Goal: Find specific page/section: Find specific page/section

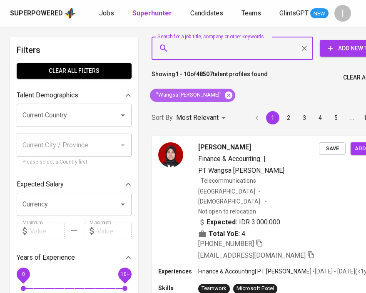
click at [224, 96] on icon at bounding box center [228, 95] width 9 height 9
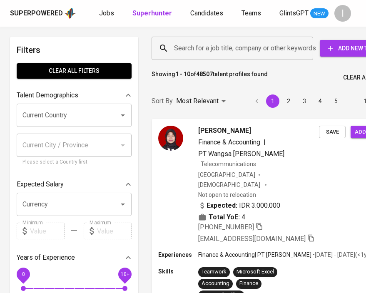
click at [202, 47] on input "Search for a job title, company or other keywords" at bounding box center [234, 48] width 125 height 16
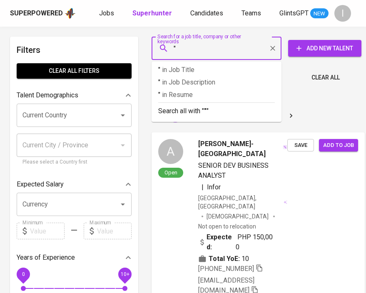
paste input "Reitama Engineering"
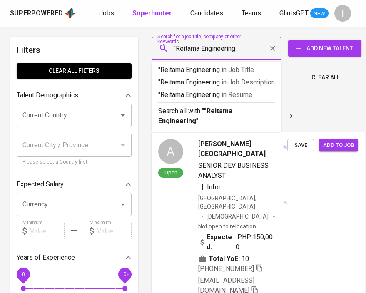
type input ""Reitama Engineering""
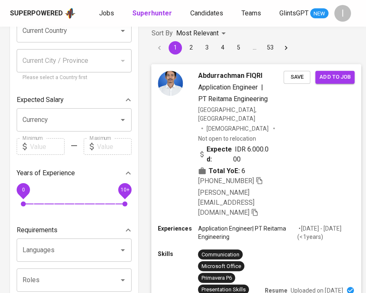
scroll to position [88, 0]
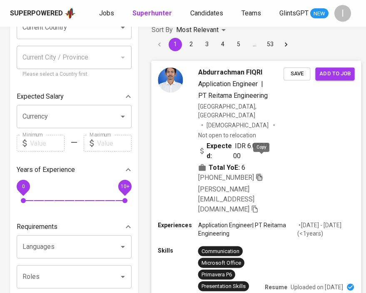
click at [258, 173] on icon "button" at bounding box center [259, 176] width 7 height 7
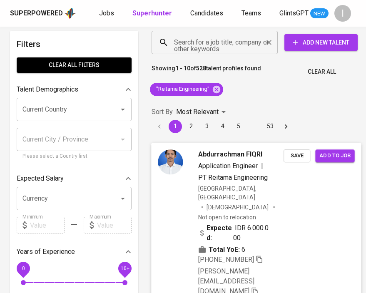
scroll to position [0, 0]
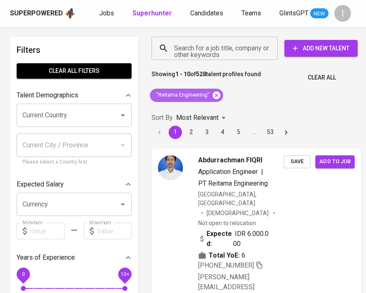
click at [216, 94] on icon at bounding box center [216, 94] width 7 height 7
click at [227, 51] on input "Search for a job title, company or other keywords" at bounding box center [217, 48] width 90 height 16
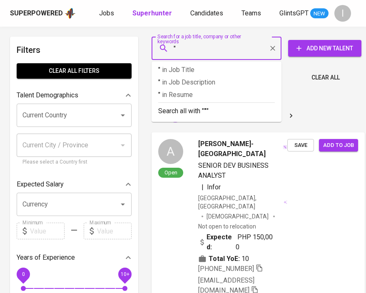
paste input "Damai Prima Tangguh"
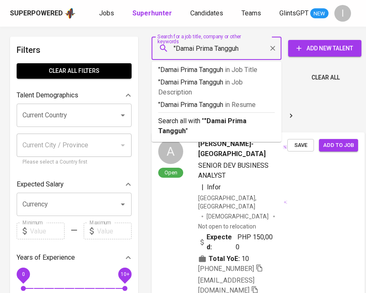
type input ""Damai Prima Tangguh""
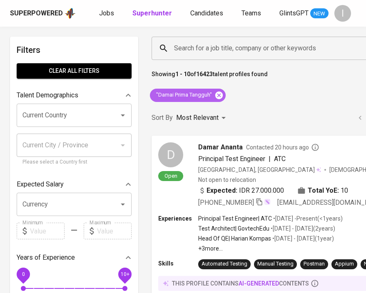
click at [220, 96] on icon at bounding box center [218, 94] width 7 height 7
click at [230, 46] on input "Search for a job title, company or other keywords" at bounding box center [286, 48] width 228 height 16
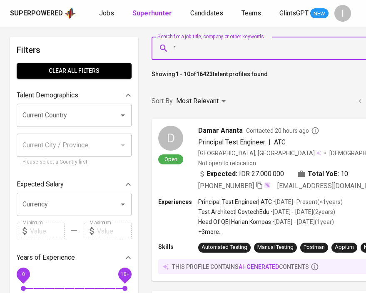
paste input "Peningkatan Cerdas Bangsa"
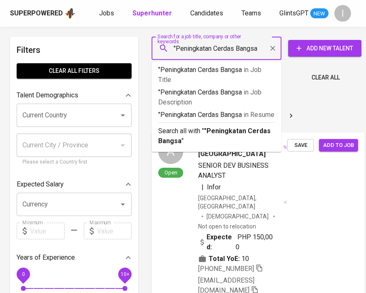
type input ""Peningkatan Cerdas Bangsa""
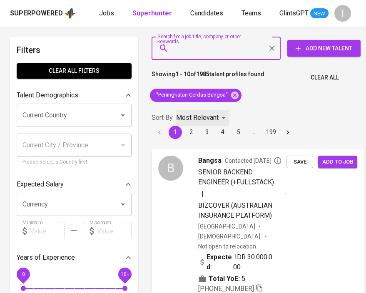
click at [199, 117] on p "Most Relevant" at bounding box center [197, 118] width 42 height 10
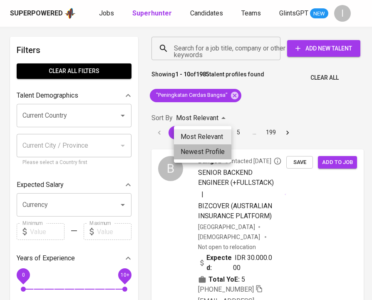
click at [196, 156] on li "Newest Profile" at bounding box center [202, 151] width 57 height 15
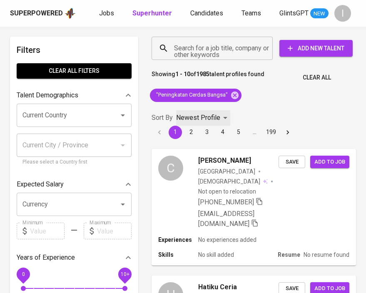
click at [214, 115] on p "Newest Profile" at bounding box center [198, 118] width 44 height 10
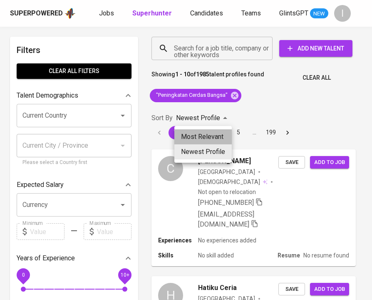
click at [211, 134] on li "Most Relevant" at bounding box center [203, 136] width 57 height 15
type input "MOST_RELEVANT"
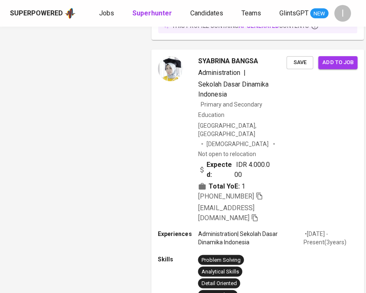
scroll to position [789, 0]
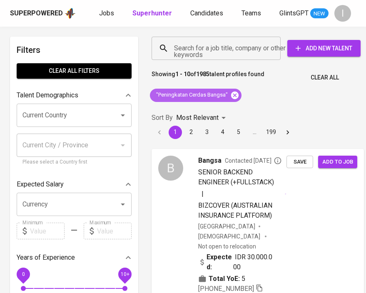
click at [236, 97] on icon at bounding box center [234, 94] width 7 height 7
click at [234, 51] on input "Search for a job title, company or other keywords" at bounding box center [218, 48] width 92 height 16
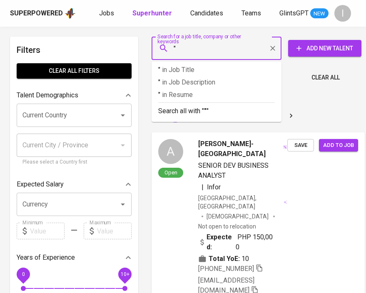
paste input "papertrail"
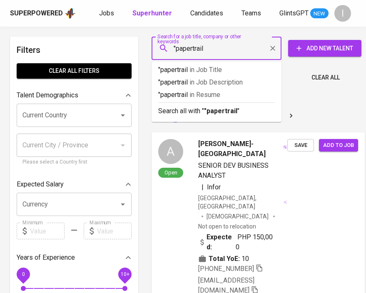
type input ""papertrail""
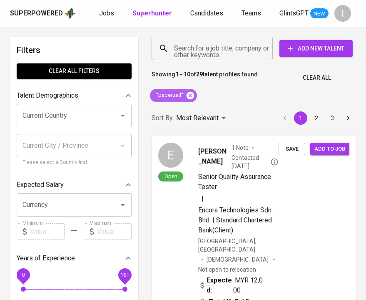
click at [189, 92] on icon at bounding box center [190, 94] width 7 height 7
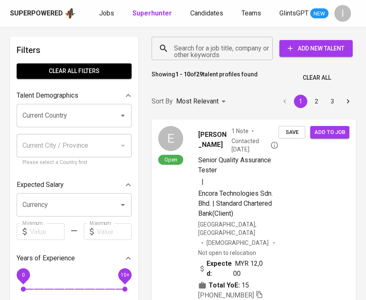
click at [198, 50] on input "Search for a job title, company or other keywords" at bounding box center [214, 48] width 85 height 16
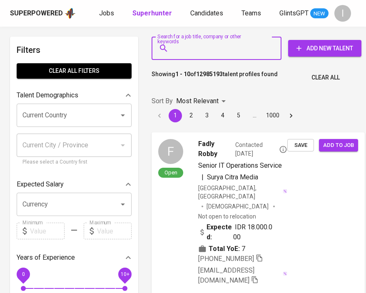
click at [209, 50] on input "Search for a job title, company or other keywords" at bounding box center [218, 48] width 93 height 16
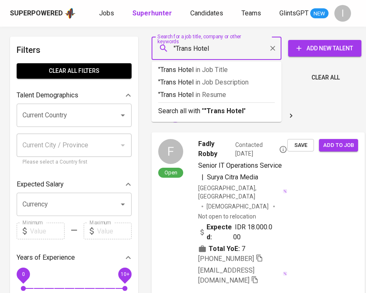
type input ""Trans Hotel""
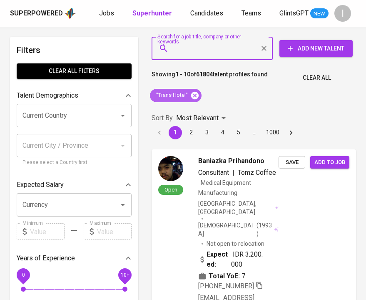
click at [196, 95] on icon at bounding box center [194, 94] width 7 height 7
click at [221, 51] on input "Search for a job title, company or other keywords" at bounding box center [214, 48] width 85 height 16
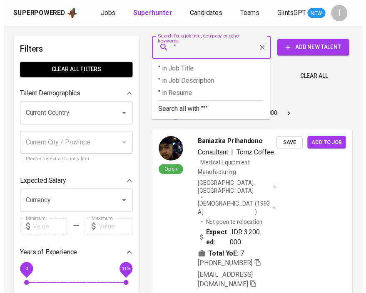
paste input "PANCA PRIMA DATA SOLUSI"
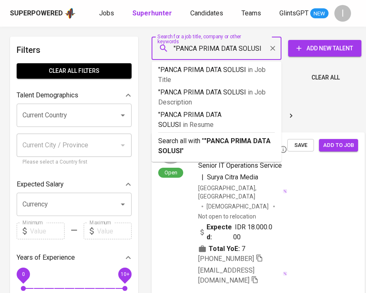
type input ""PANCA PRIMA DATA SOLUSI""
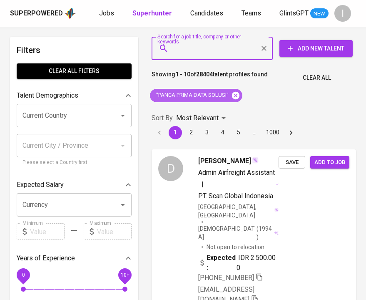
click at [236, 96] on icon at bounding box center [235, 94] width 7 height 7
click at [223, 58] on div "Search for a job title, company or other keywords" at bounding box center [212, 48] width 121 height 23
click at [226, 48] on input "Search for a job title, company or other keywords" at bounding box center [214, 48] width 85 height 16
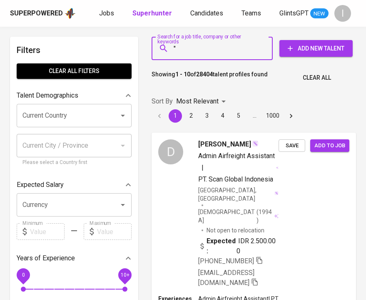
paste input "[DEMOGRAPHIC_DATA][PERSON_NAME]"
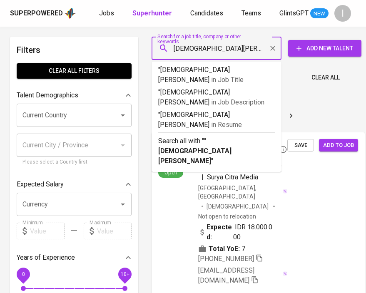
type input ""[DEMOGRAPHIC_DATA][PERSON_NAME]""
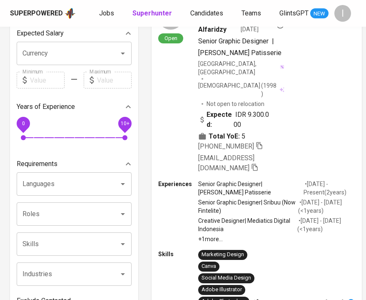
scroll to position [415, 0]
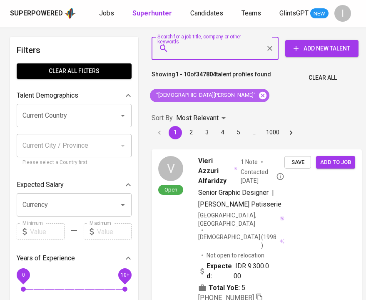
click at [259, 93] on icon at bounding box center [262, 94] width 7 height 7
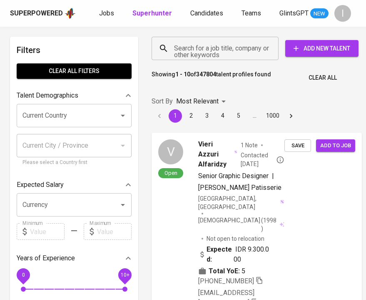
click at [230, 50] on input "Search for a job title, company or other keywords" at bounding box center [217, 48] width 90 height 16
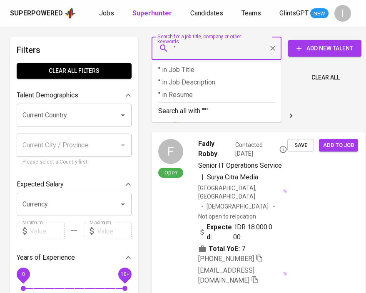
paste input "KPI Consultancy"
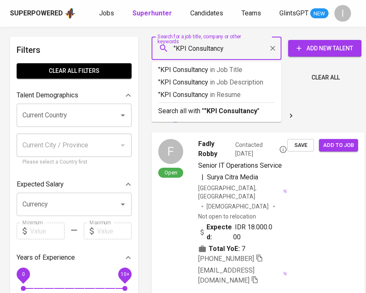
type input ""KPI Consultancy""
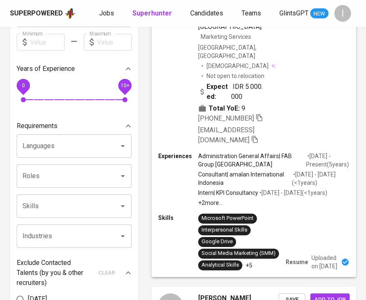
scroll to position [325, 0]
